Goal: Information Seeking & Learning: Learn about a topic

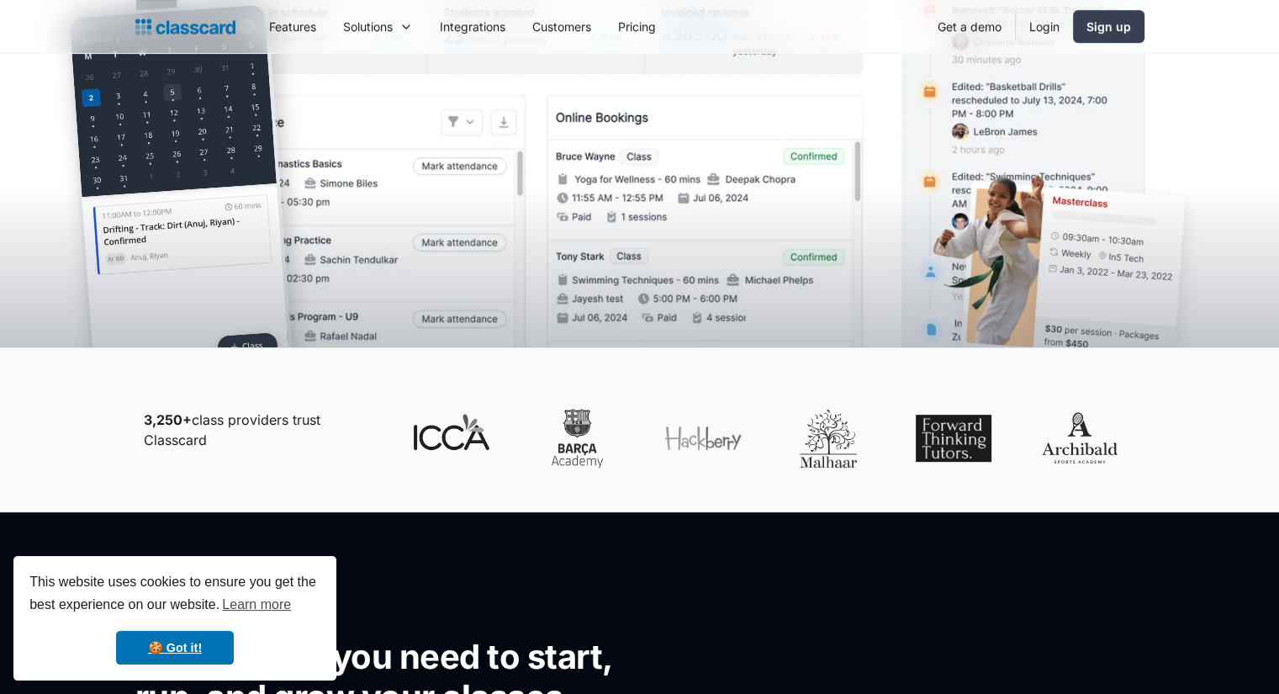
scroll to position [757, 0]
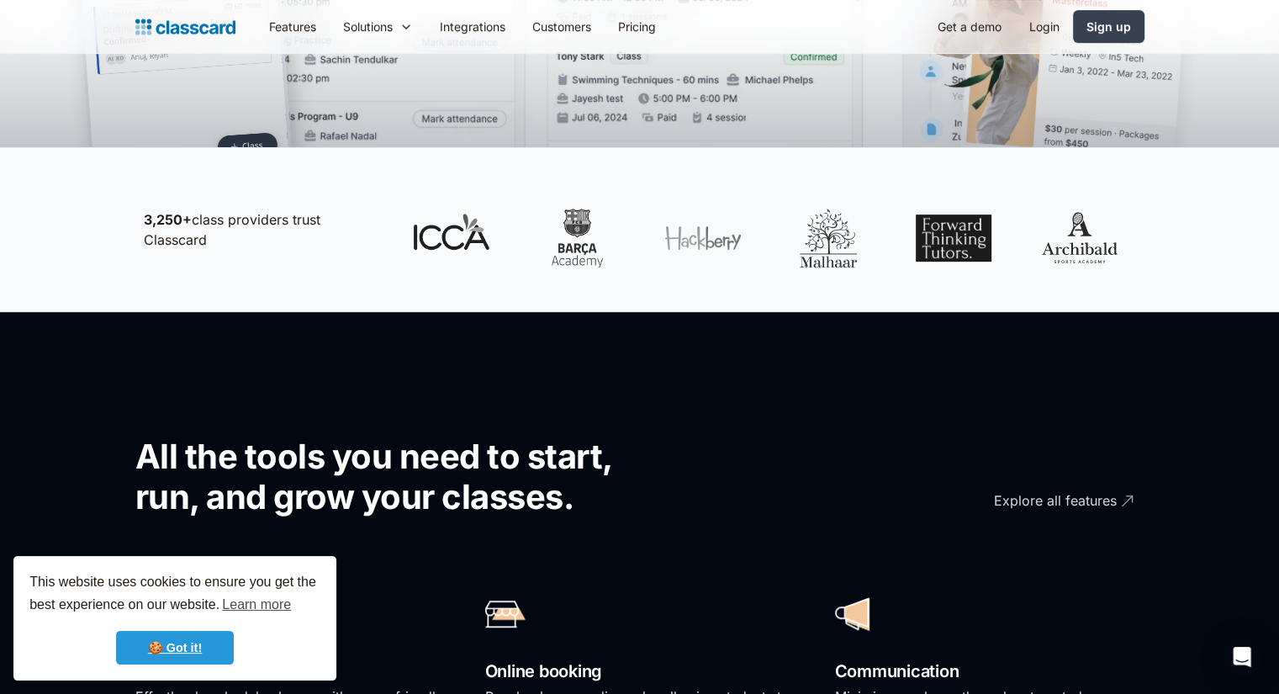
click at [188, 637] on link "🍪 Got it!" at bounding box center [175, 648] width 118 height 34
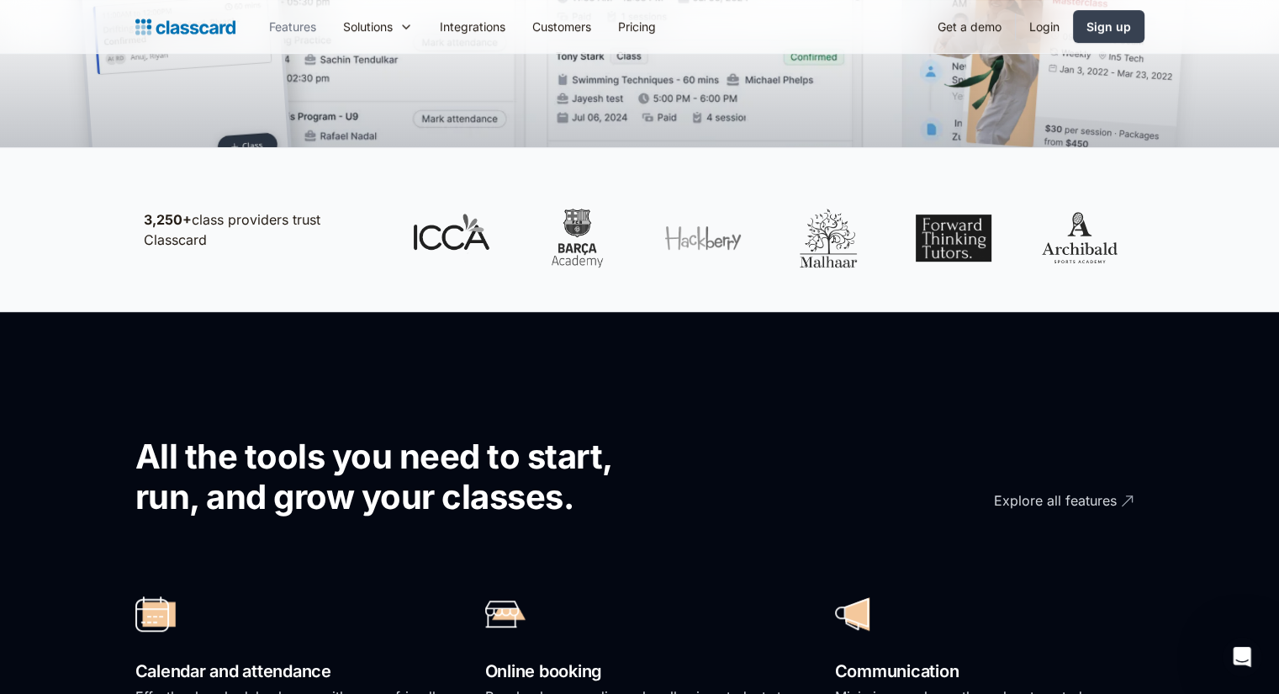
click at [307, 25] on link "Features" at bounding box center [293, 27] width 74 height 38
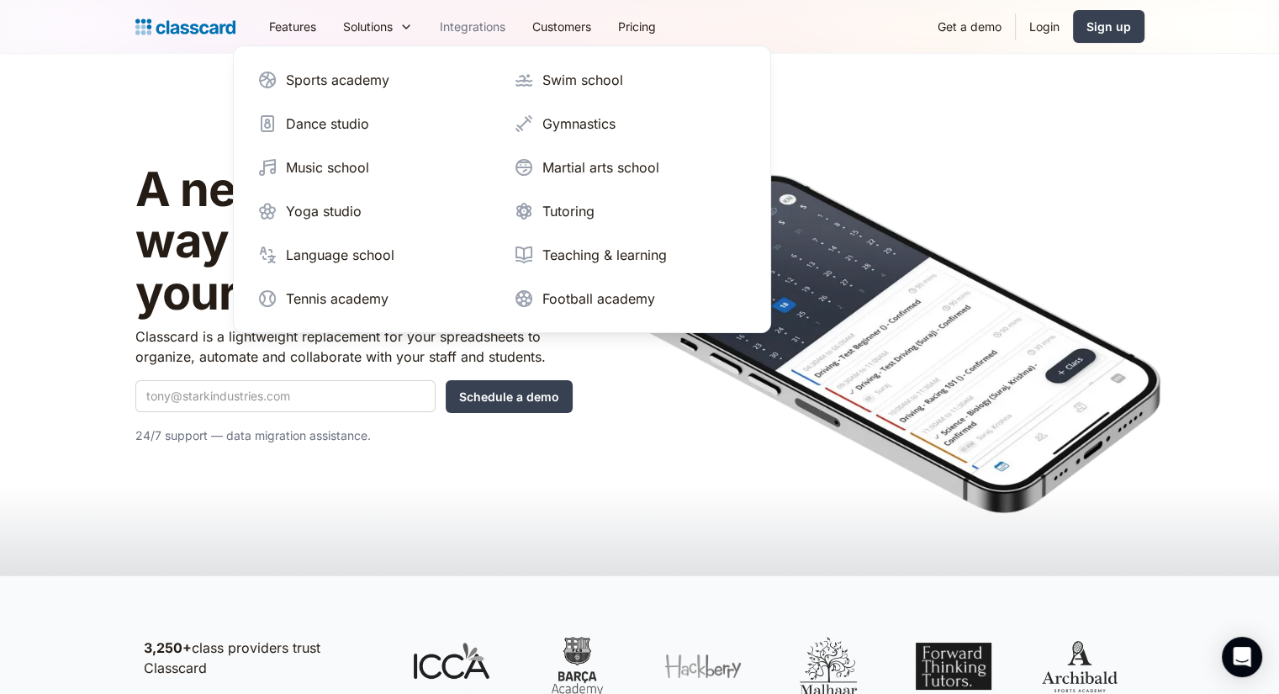
click at [459, 28] on link "Integrations" at bounding box center [472, 27] width 93 height 38
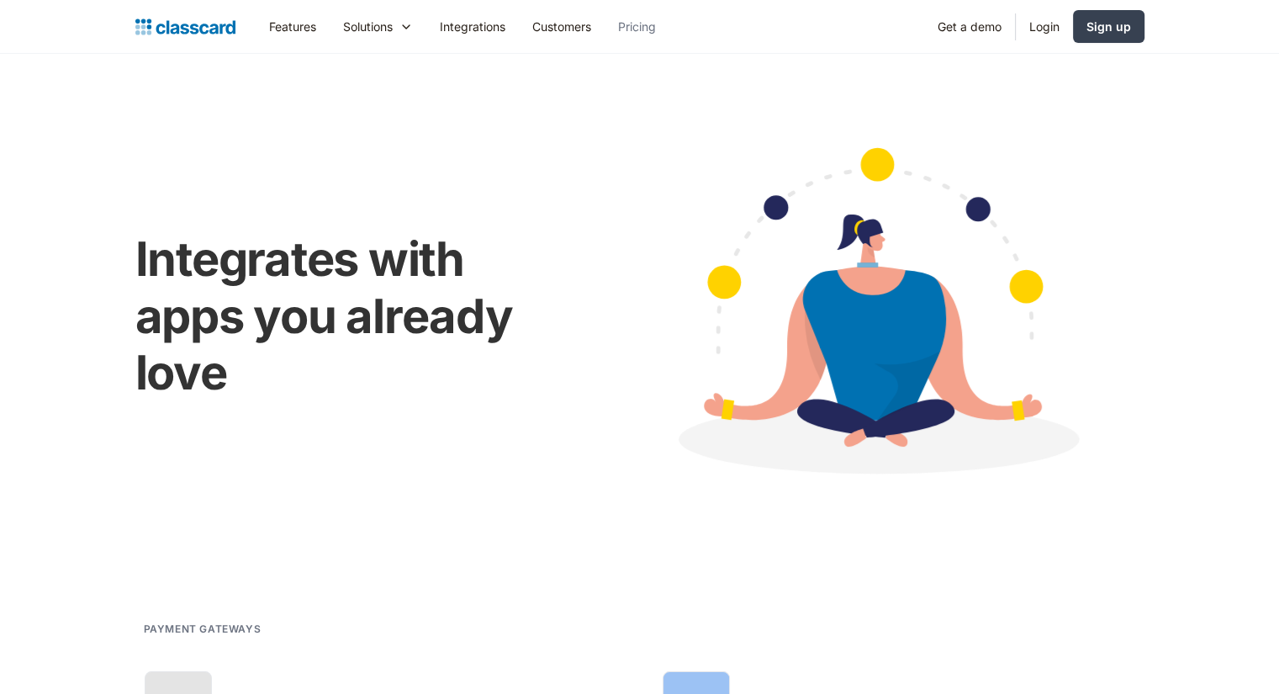
click at [648, 29] on link "Pricing" at bounding box center [637, 27] width 65 height 38
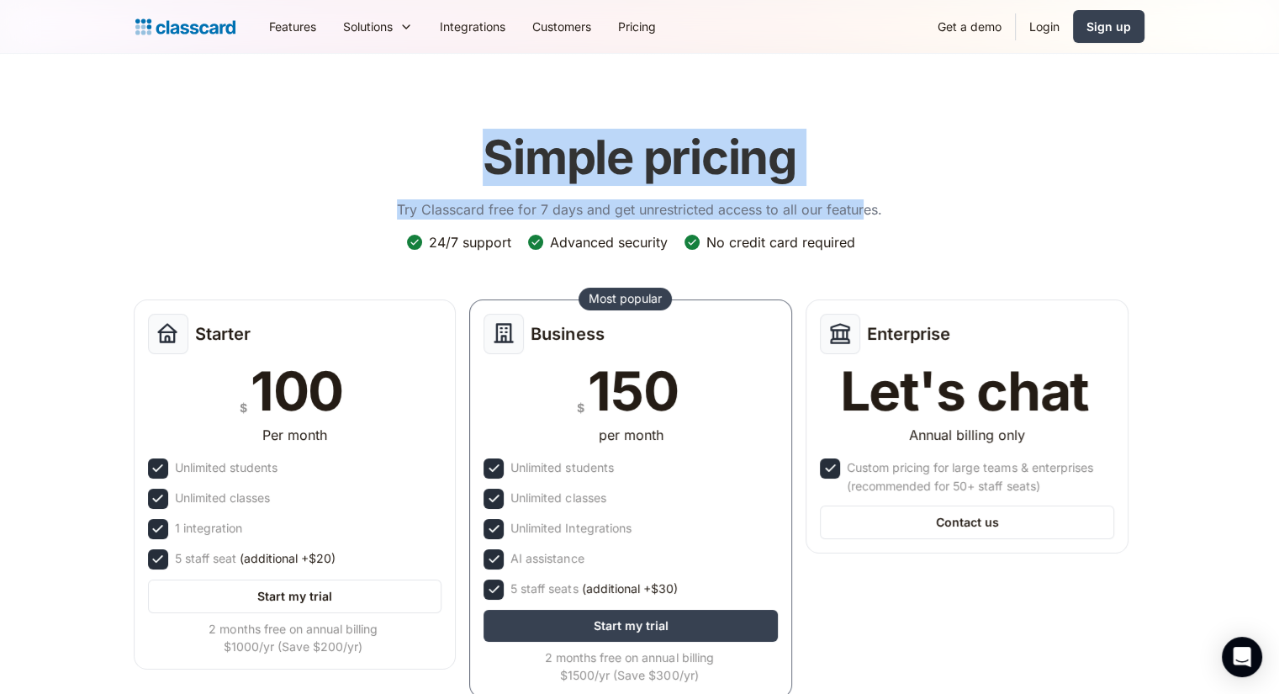
drag, startPoint x: 484, startPoint y: 142, endPoint x: 862, endPoint y: 140, distance: 377.6
click at [862, 140] on div "Simple pricing Try Classcard free for 7 days and get unrestricted access to all…" at bounding box center [639, 173] width 485 height 120
